Goal: Check status: Check status

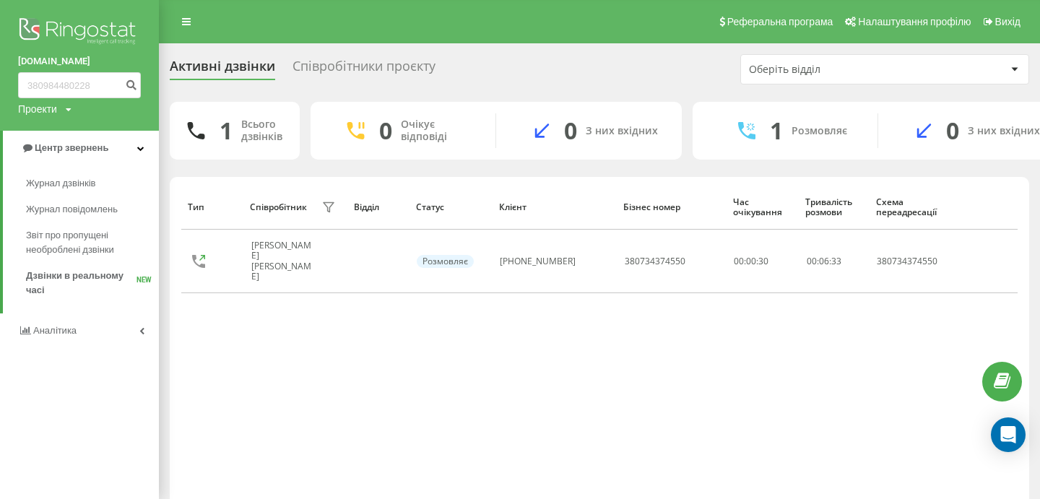
type input "380984480228"
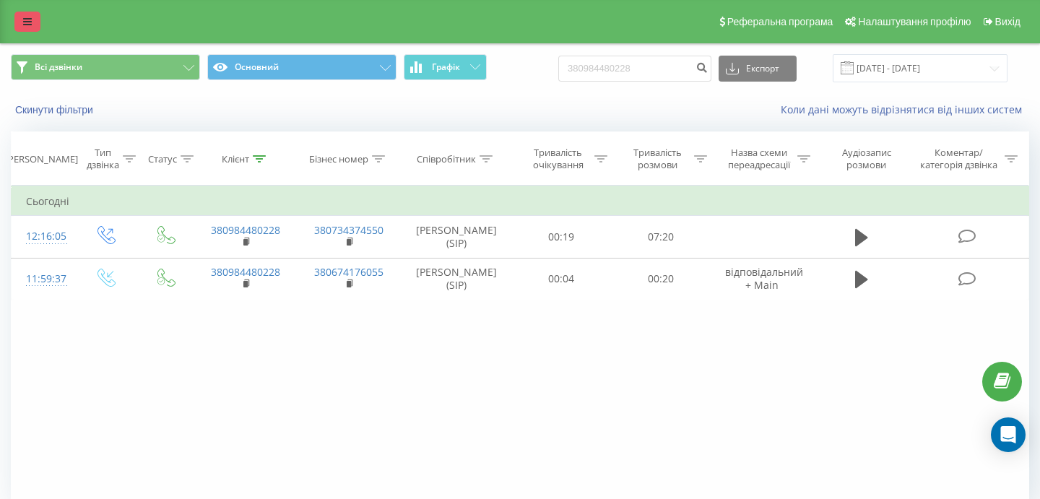
click at [31, 22] on icon at bounding box center [27, 22] width 9 height 10
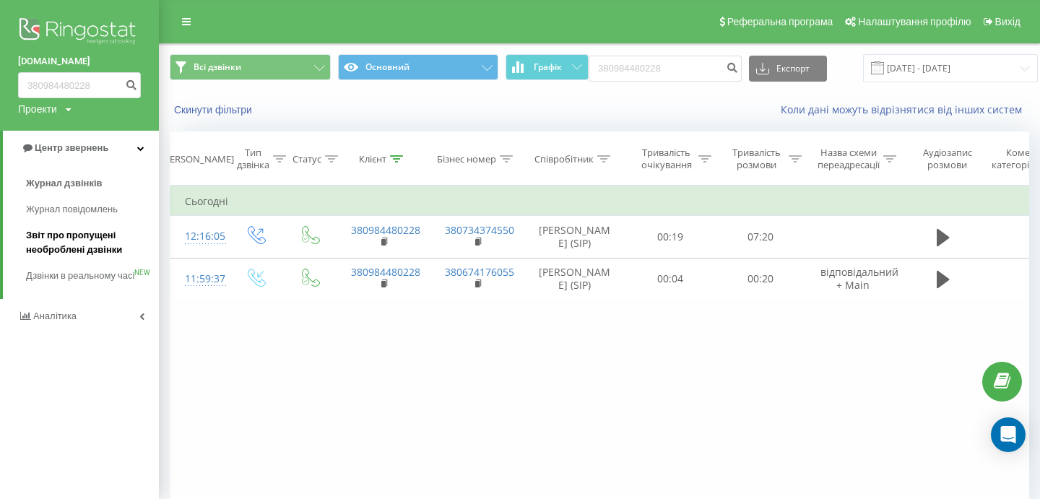
click at [83, 250] on span "Звіт про пропущені необроблені дзвінки" at bounding box center [89, 242] width 126 height 29
